Goal: Communication & Community: Answer question/provide support

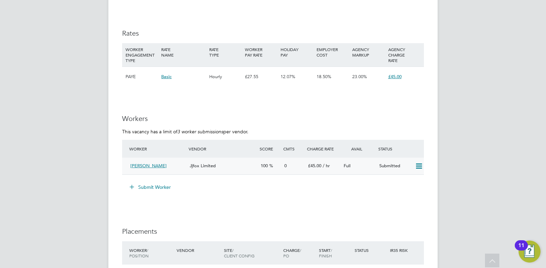
click at [246, 166] on div "Jjfox Limited" at bounding box center [222, 166] width 71 height 11
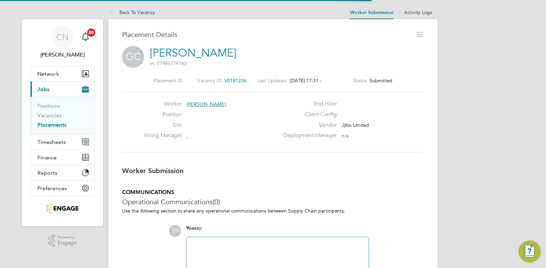
scroll to position [3, 3]
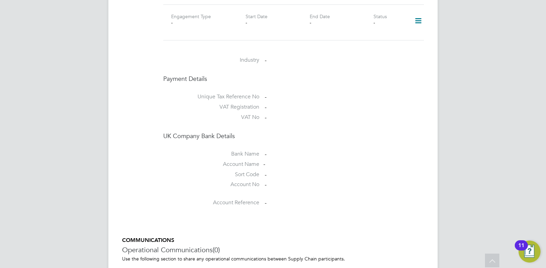
scroll to position [581, 0]
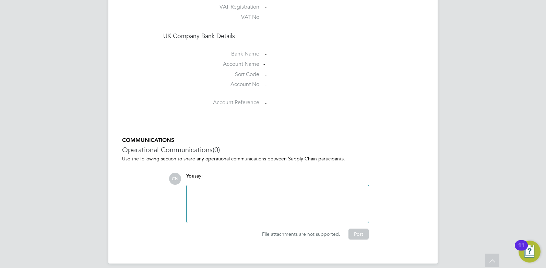
click at [208, 189] on div at bounding box center [278, 204] width 174 height 30
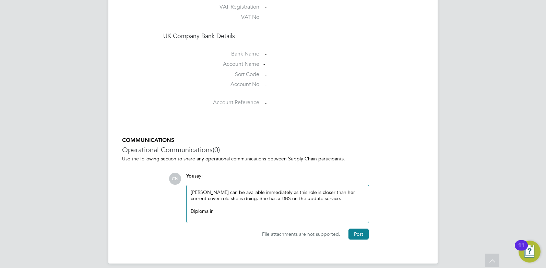
click at [316, 202] on div at bounding box center [278, 205] width 174 height 6
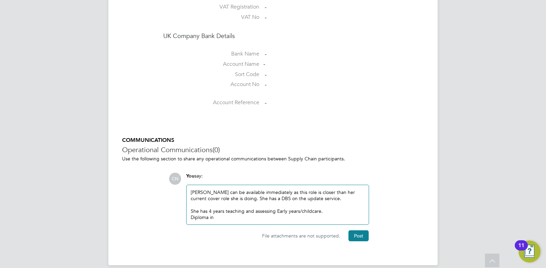
click at [220, 215] on div "Diploma in" at bounding box center [278, 218] width 174 height 6
click at [191, 215] on div "Diploma in" at bounding box center [278, 218] width 174 height 6
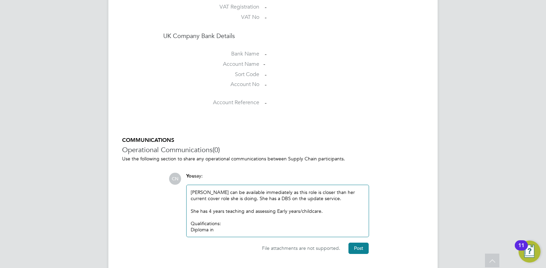
drag, startPoint x: 223, startPoint y: 225, endPoint x: 183, endPoint y: 225, distance: 40.2
click at [183, 225] on div "You say: Grace can be available immediately as this role is closer than her cur…" at bounding box center [278, 205] width 190 height 65
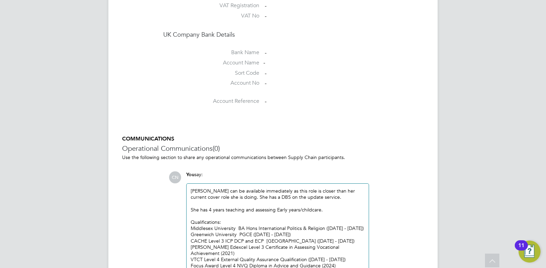
scroll to position [638, 0]
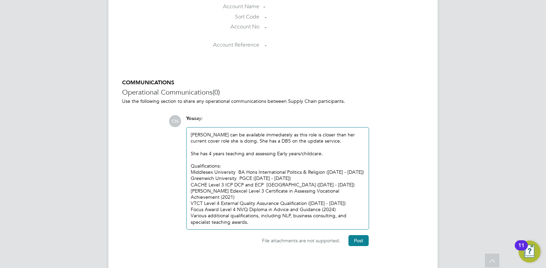
click at [195, 200] on div "VTCT Level 4 External Quality Assurance Qualification (2024 - 2025)" at bounding box center [278, 203] width 174 height 6
drag, startPoint x: 357, startPoint y: 164, endPoint x: 326, endPoint y: 166, distance: 31.0
click at [326, 169] on div "Middlesex University BA Hons International Politics & Religion (1996 - 1999)" at bounding box center [278, 172] width 174 height 6
drag, startPoint x: 259, startPoint y: 175, endPoint x: 253, endPoint y: 169, distance: 8.5
click at [253, 169] on div "Middlesex University BA Hons International Politics & Religion Greenwich Univer…" at bounding box center [278, 197] width 174 height 56
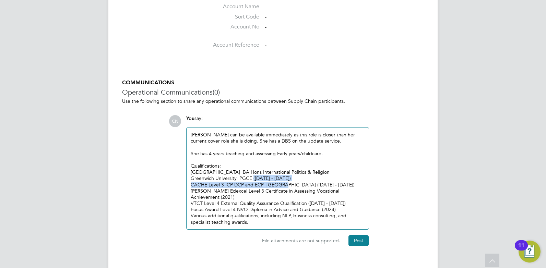
click at [262, 175] on div "Greenwich University PGCE (2007 - 2009)" at bounding box center [278, 178] width 174 height 6
drag, startPoint x: 284, startPoint y: 171, endPoint x: 253, endPoint y: 172, distance: 30.6
click at [253, 175] on div "Greenwich University PGCE (2007 - 2009)" at bounding box center [278, 178] width 174 height 6
drag, startPoint x: 236, startPoint y: 171, endPoint x: 185, endPoint y: 172, distance: 50.8
click at [185, 172] on div "You say: Grace can be available immediately as this role is closer than her cur…" at bounding box center [278, 172] width 190 height 115
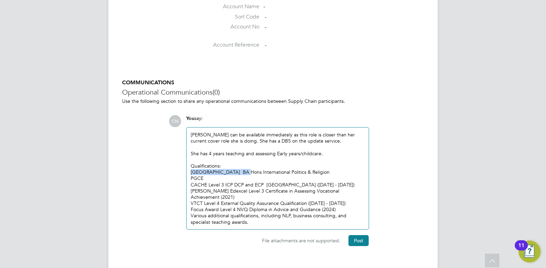
drag, startPoint x: 237, startPoint y: 165, endPoint x: 185, endPoint y: 166, distance: 52.5
click at [185, 166] on div "You say: Grace can be available immediately as this role is closer than her cur…" at bounding box center [278, 172] width 190 height 115
click at [193, 175] on div "PGCE" at bounding box center [278, 178] width 174 height 6
drag, startPoint x: 335, startPoint y: 176, endPoint x: 267, endPoint y: 177, distance: 68.0
click at [267, 182] on div "CACHE Level 3 ICP DCP and ECP Newham College (2004 - 2005)" at bounding box center [278, 185] width 174 height 6
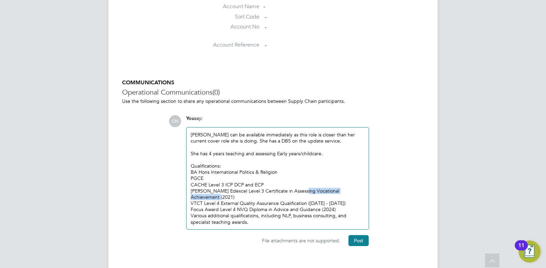
drag, startPoint x: 362, startPoint y: 182, endPoint x: 301, endPoint y: 185, distance: 61.2
click at [301, 188] on div "Pearson Edexcel Level 3 Certificate in Assessing Vocational Achievement (2021)" at bounding box center [278, 194] width 174 height 12
click at [365, 188] on div "Pearson Edexcel Level 3 Certificate in Assessing Vocational Achievement (2021)" at bounding box center [278, 194] width 174 height 12
drag, startPoint x: 228, startPoint y: 184, endPoint x: 184, endPoint y: 188, distance: 44.2
click at [184, 188] on div "You say: Grace can be available immediately as this role is closer than her cur…" at bounding box center [278, 172] width 190 height 115
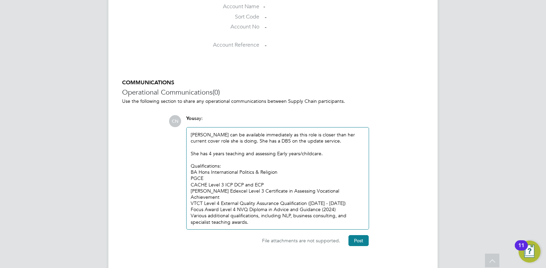
drag, startPoint x: 202, startPoint y: 187, endPoint x: 213, endPoint y: 184, distance: 11.7
click at [204, 188] on div "Pearson Edexcel Level 3 Certificate in Assessing Vocational Achievement" at bounding box center [278, 194] width 174 height 12
drag, startPoint x: 226, startPoint y: 185, endPoint x: 192, endPoint y: 186, distance: 34.7
click at [192, 188] on div "Pearson Edexcel Level 3 Certificate in Assessing Vocational Achievement" at bounding box center [278, 194] width 174 height 12
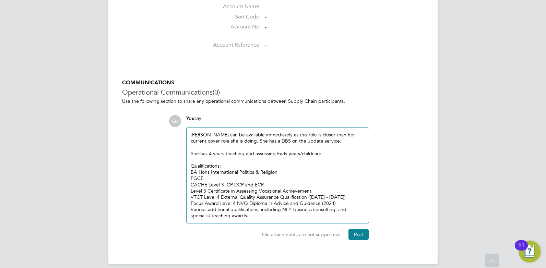
click at [338, 194] on div "VTCT Level 4 External Quality Assurance Qualification (2024 - 2025)" at bounding box center [278, 197] width 174 height 6
click at [343, 200] on div "Focus Award Level 4 NVQ Diploma in Advice and Guidance (2024)" at bounding box center [278, 203] width 174 height 6
click at [260, 207] on div "Various additional qualifications, including NLP, business consulting, and spec…" at bounding box center [278, 213] width 174 height 12
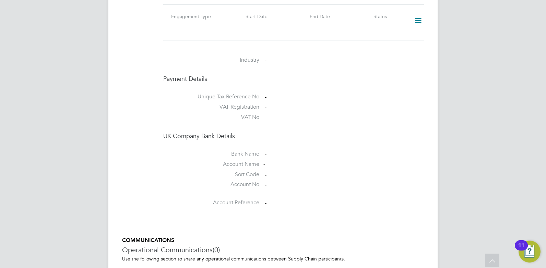
scroll to position [651, 0]
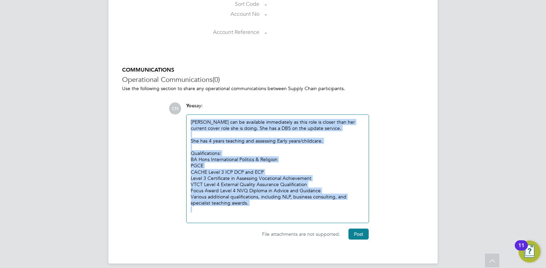
drag, startPoint x: 256, startPoint y: 202, endPoint x: 184, endPoint y: 107, distance: 119.0
click at [184, 107] on div "You say: Grace can be available immediately as this role is closer than her cur…" at bounding box center [278, 163] width 190 height 121
copy div "Grace can be available immediately as this role is closer than her current cove…"
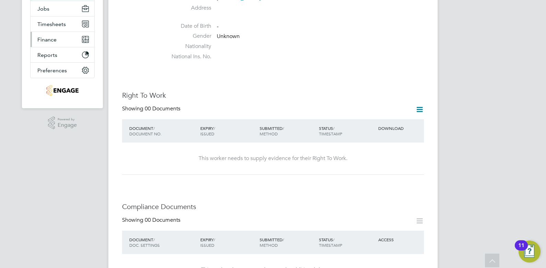
scroll to position [69, 0]
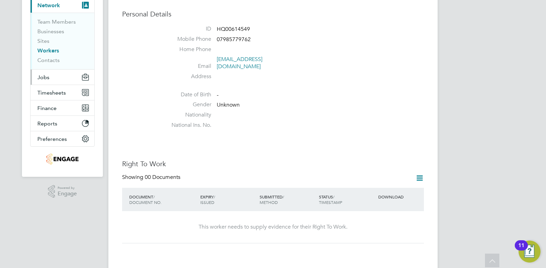
click at [44, 76] on span "Jobs" at bounding box center [43, 77] width 12 height 7
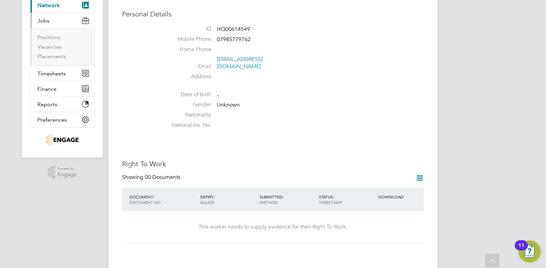
scroll to position [66, 0]
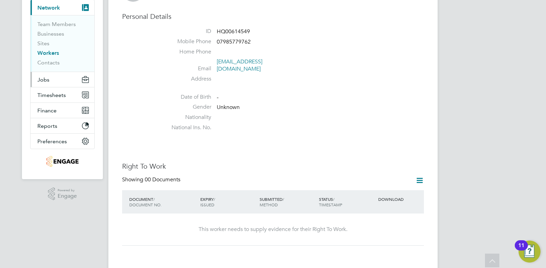
click at [47, 80] on span "Jobs" at bounding box center [43, 80] width 12 height 7
click at [44, 83] on button "Jobs" at bounding box center [63, 79] width 64 height 15
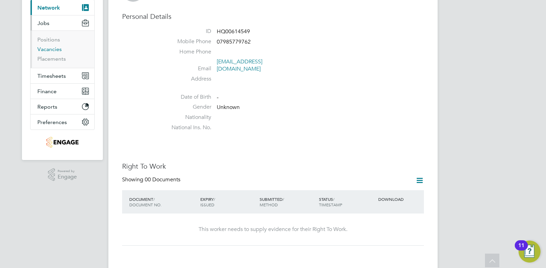
click at [53, 51] on link "Vacancies" at bounding box center [49, 49] width 24 height 7
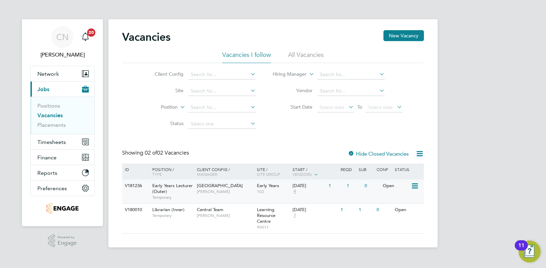
click at [207, 187] on span "[GEOGRAPHIC_DATA]" at bounding box center [220, 186] width 46 height 6
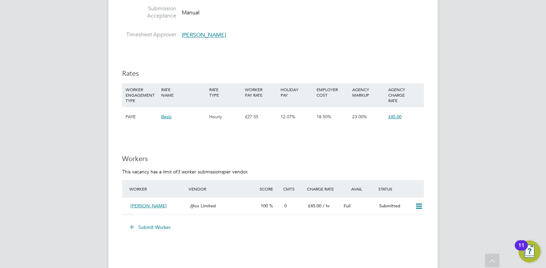
scroll to position [1098, 0]
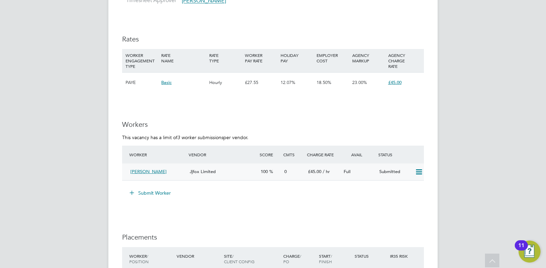
click at [234, 173] on div "Jjfox Limited" at bounding box center [222, 171] width 71 height 11
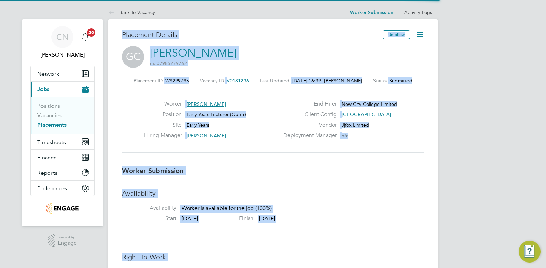
scroll to position [11, 136]
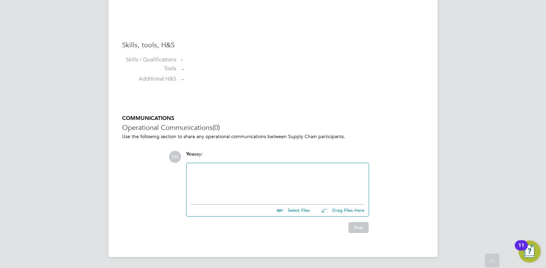
click at [217, 176] on div at bounding box center [278, 182] width 174 height 30
paste div
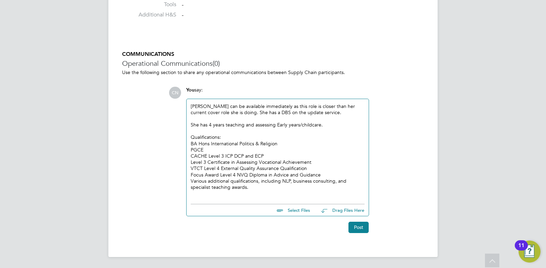
click at [292, 211] on input "file" at bounding box center [313, 210] width 103 height 10
type input "C:\fakepath\Chambers Grace HQ00614549.docx"
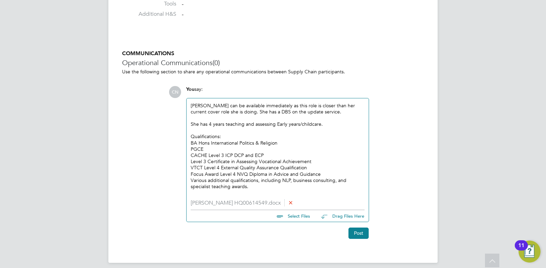
click at [256, 192] on div at bounding box center [278, 193] width 174 height 6
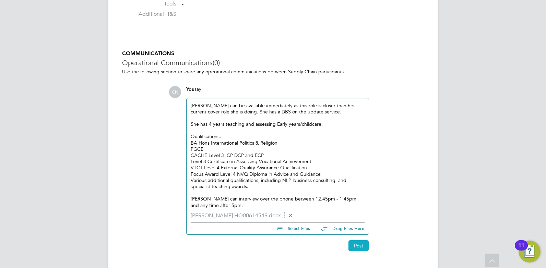
click at [365, 245] on button "Post" at bounding box center [359, 246] width 20 height 11
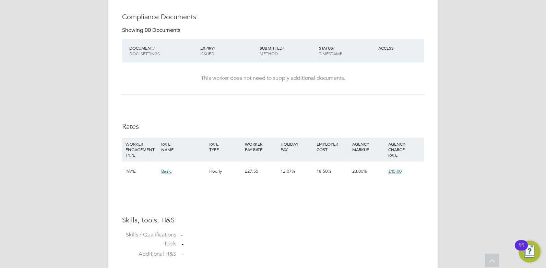
drag, startPoint x: 400, startPoint y: 174, endPoint x: 365, endPoint y: 181, distance: 35.3
click at [365, 181] on div "23.00%" at bounding box center [369, 172] width 36 height 20
click at [165, 172] on span "Basic" at bounding box center [166, 172] width 10 height 6
click at [131, 201] on div "Availability Availability Worker is available for the job (100%) Start 29 Sep 2…" at bounding box center [273, 50] width 302 height 424
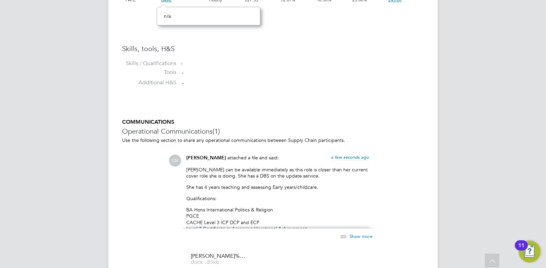
scroll to position [385, 0]
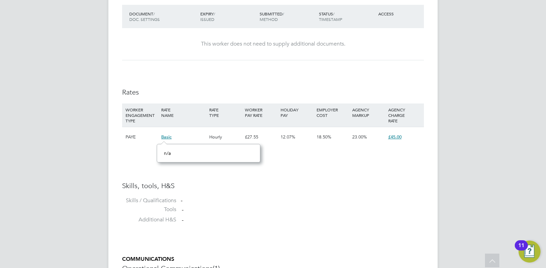
click at [269, 190] on h3 "Skills, tools, H&S" at bounding box center [273, 186] width 302 height 9
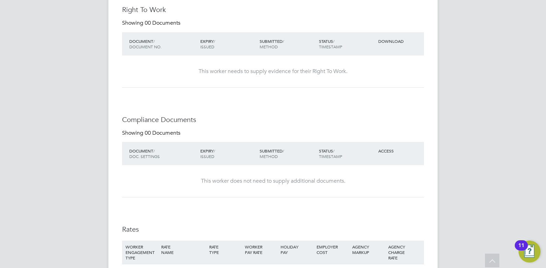
scroll to position [454, 0]
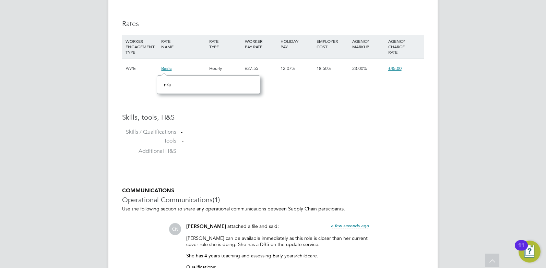
drag, startPoint x: 124, startPoint y: 94, endPoint x: 123, endPoint y: 91, distance: 3.4
click at [128, 70] on div "PAYE" at bounding box center [142, 69] width 36 height 20
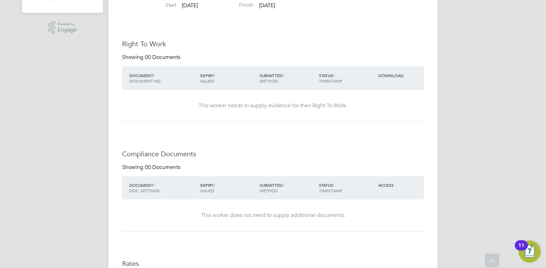
scroll to position [8, 0]
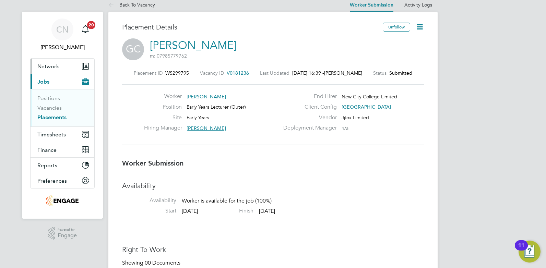
click at [48, 64] on span "Network" at bounding box center [48, 66] width 22 height 7
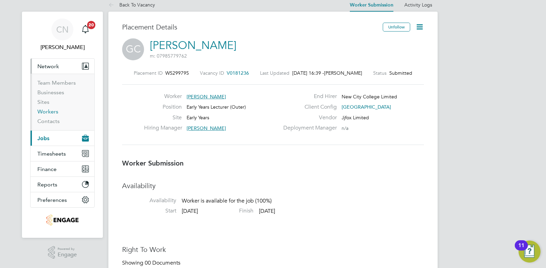
click at [46, 110] on link "Workers" at bounding box center [47, 111] width 21 height 7
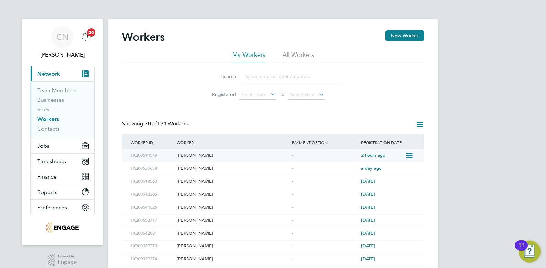
click at [192, 157] on div "[PERSON_NAME]" at bounding box center [232, 155] width 115 height 13
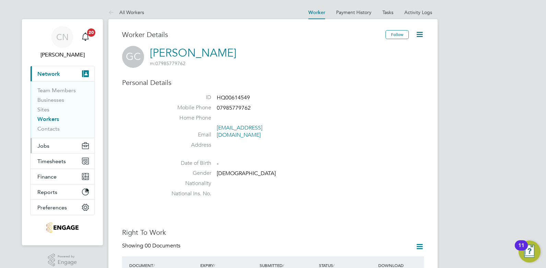
click at [45, 150] on button "Jobs" at bounding box center [63, 145] width 64 height 15
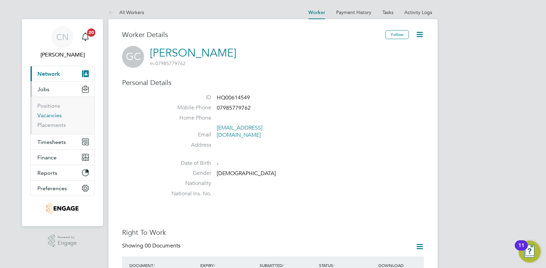
click at [45, 114] on link "Vacancies" at bounding box center [49, 115] width 24 height 7
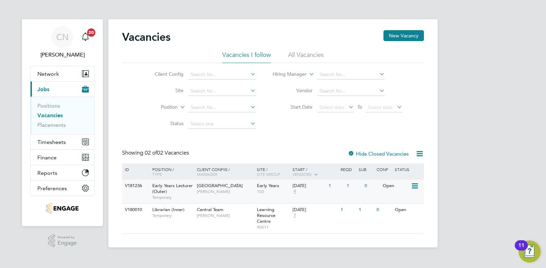
click at [208, 188] on span "[GEOGRAPHIC_DATA]" at bounding box center [220, 186] width 46 height 6
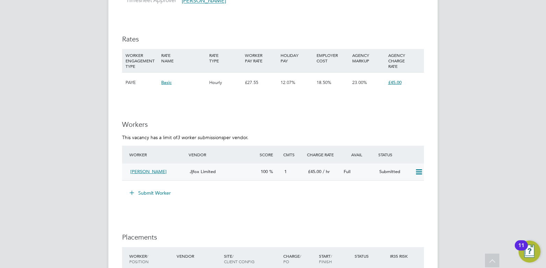
scroll to position [1167, 0]
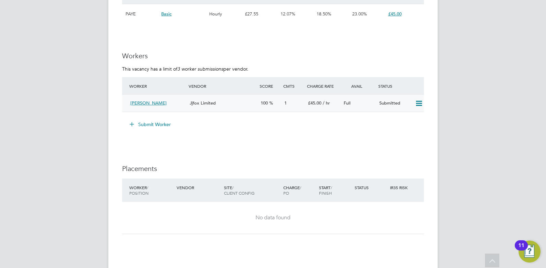
click at [419, 106] on icon at bounding box center [419, 103] width 9 height 5
click at [313, 111] on div "[PERSON_NAME] Jjfox Limited 100 1 £45.00 / hr Full Submitted" at bounding box center [273, 103] width 302 height 17
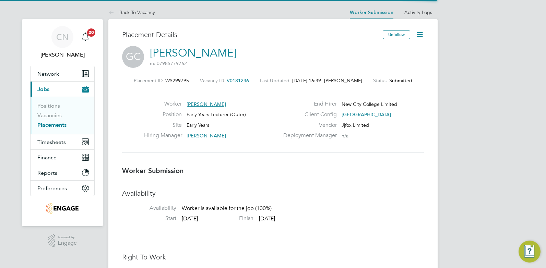
scroll to position [3, 3]
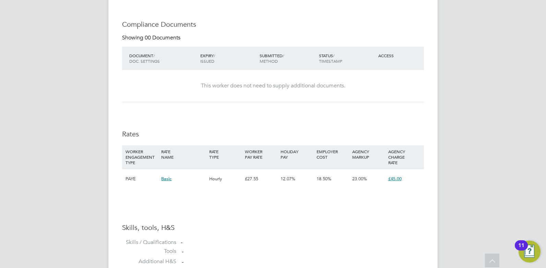
click at [219, 183] on div "Hourly" at bounding box center [226, 179] width 36 height 20
click at [250, 176] on div "£27.55" at bounding box center [261, 179] width 36 height 20
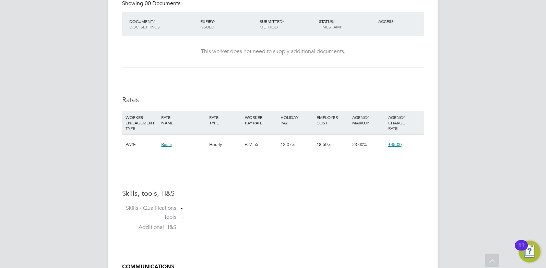
click at [394, 144] on span "£45.00" at bounding box center [395, 145] width 13 height 6
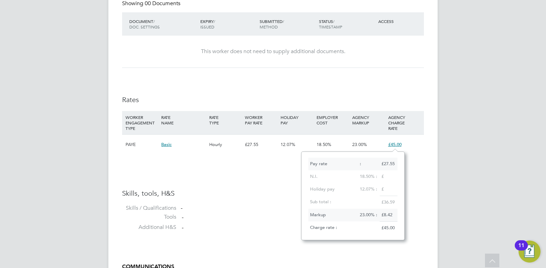
click at [383, 173] on div "£" at bounding box center [389, 177] width 18 height 13
click at [130, 148] on div "PAYE" at bounding box center [142, 145] width 36 height 20
click at [164, 148] on span "Basic" at bounding box center [166, 145] width 10 height 6
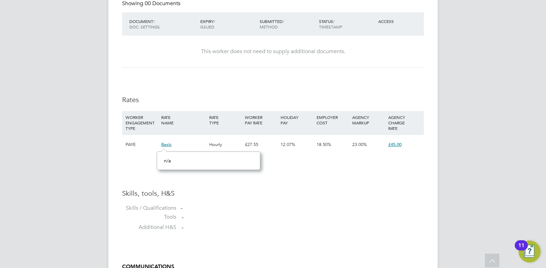
click at [169, 160] on span "n/a" at bounding box center [167, 161] width 7 height 6
click at [189, 146] on div "Basic" at bounding box center [184, 145] width 48 height 20
click at [210, 103] on h3 "Rates" at bounding box center [273, 99] width 302 height 9
click at [294, 206] on div "-" at bounding box center [302, 208] width 243 height 7
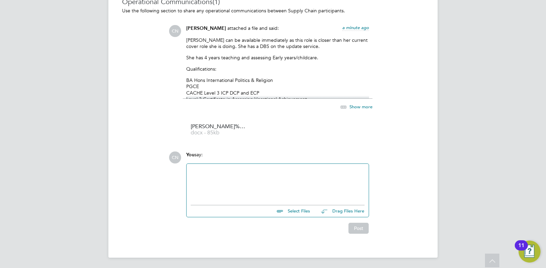
click at [220, 180] on div at bounding box center [278, 183] width 174 height 30
click at [365, 228] on button "Post" at bounding box center [359, 228] width 20 height 11
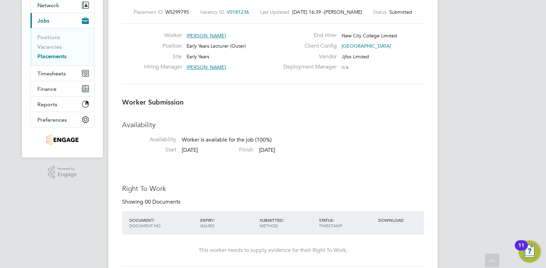
scroll to position [0, 0]
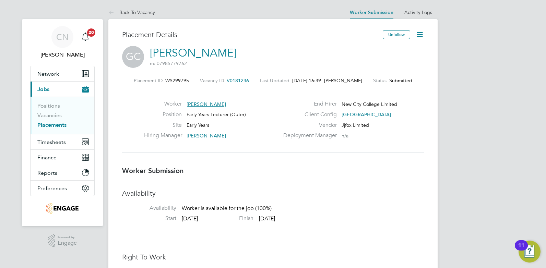
click at [418, 35] on icon at bounding box center [420, 34] width 9 height 9
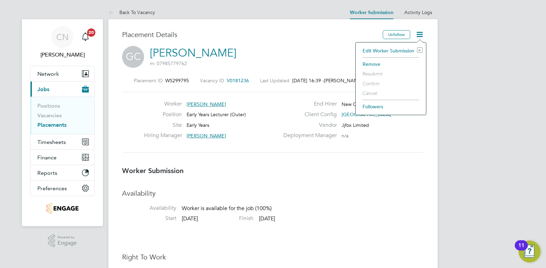
click at [301, 85] on div "Placement ID WS299795 Vacancy ID V0181236 Last Updated [DATE] 16:39 - [PERSON_N…" at bounding box center [273, 115] width 302 height 92
